Goal: Book appointment/travel/reservation

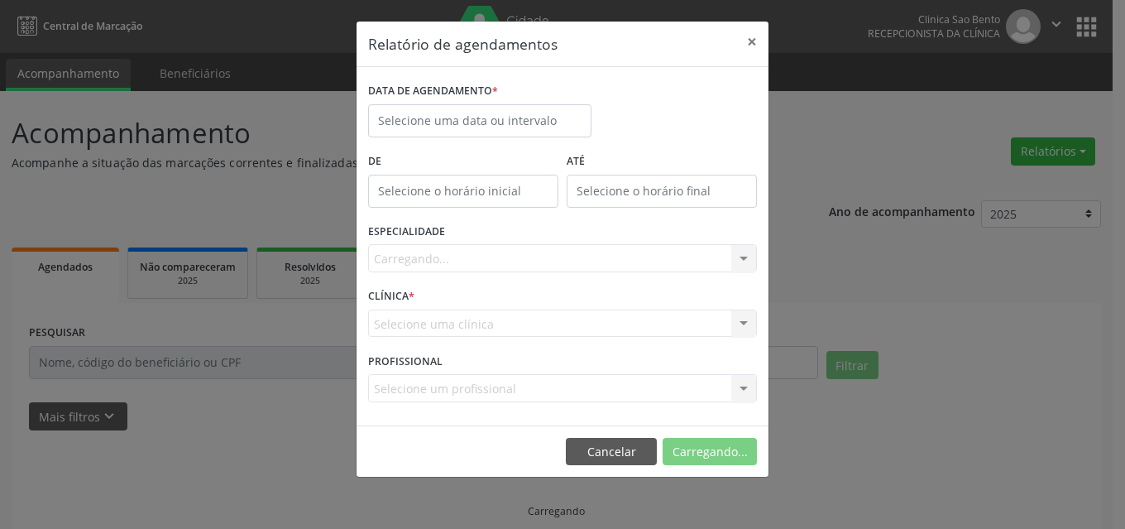
select select "7"
click at [486, 132] on body "Central de Marcação Clinica [GEOGRAPHIC_DATA] Recepcionista da clínica  Config…" at bounding box center [562, 264] width 1125 height 529
click at [477, 123] on input "text" at bounding box center [479, 120] width 223 height 33
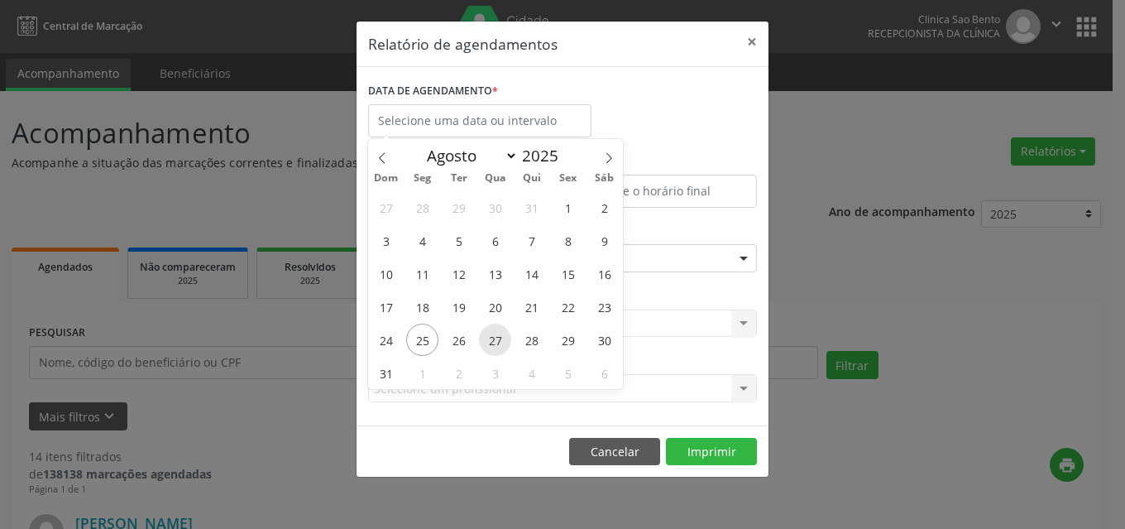
click at [487, 350] on span "27" at bounding box center [495, 339] width 32 height 32
type input "[DATE]"
click at [497, 342] on span "27" at bounding box center [495, 339] width 32 height 32
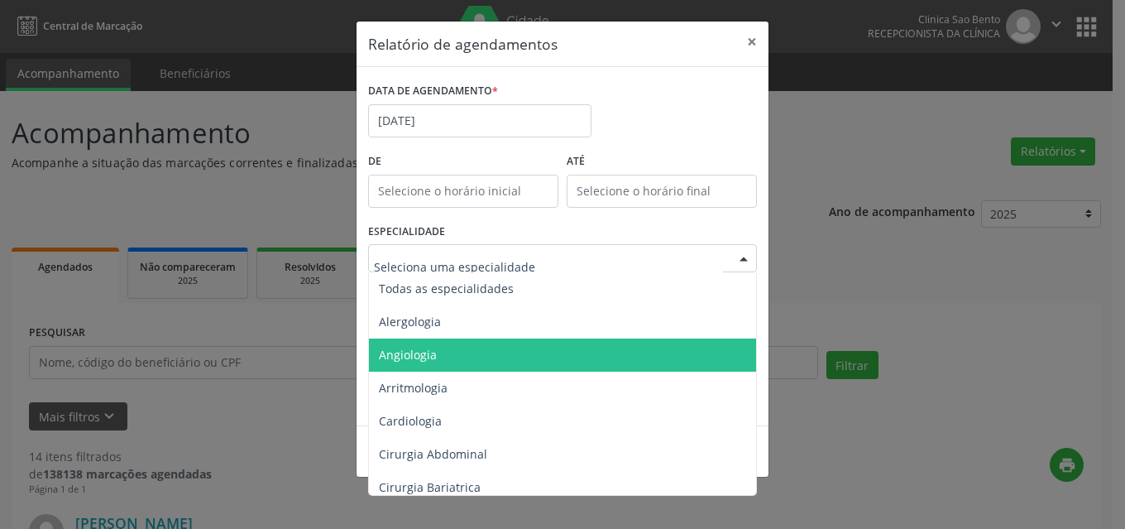
click at [488, 357] on span "Angiologia" at bounding box center [564, 354] width 390 height 33
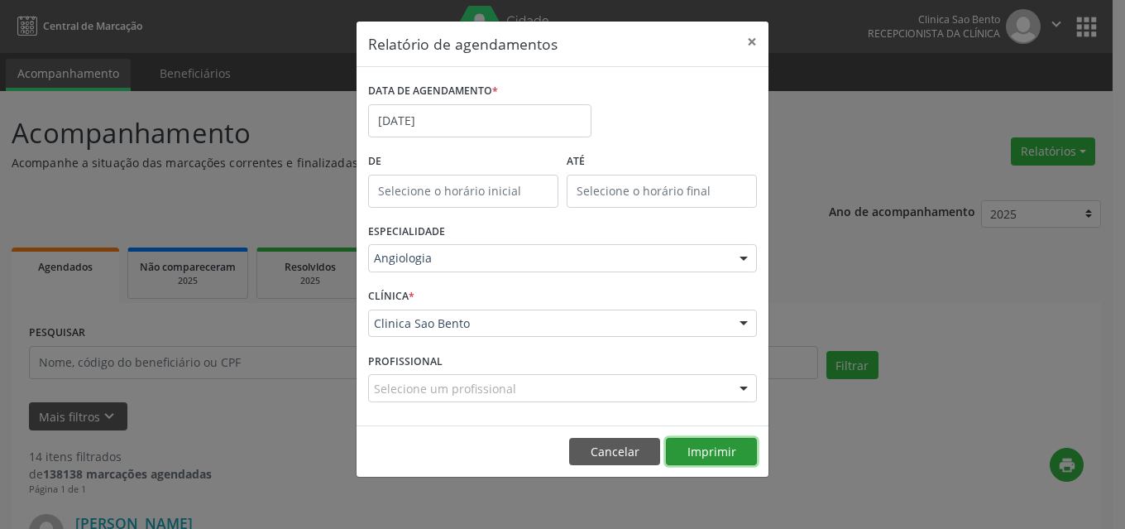
click at [707, 450] on button "Imprimir" at bounding box center [711, 452] width 91 height 28
click at [757, 35] on button "×" at bounding box center [752, 42] width 33 height 41
